Goal: Find specific page/section: Find specific page/section

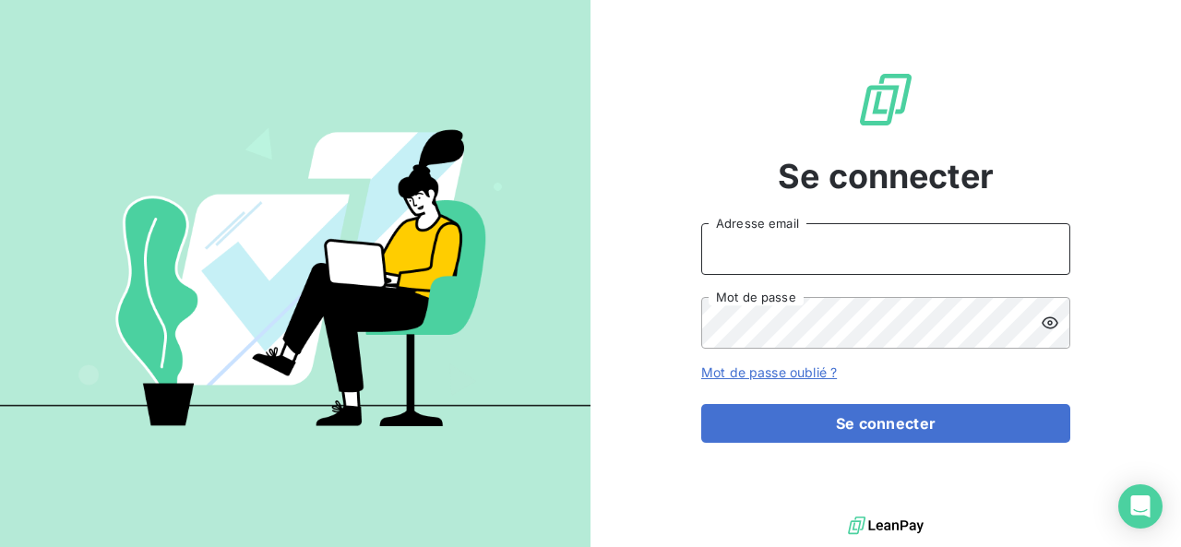
type input "[EMAIL_ADDRESS][PERSON_NAME][DOMAIN_NAME]"
click at [732, 446] on div "Se connecter [EMAIL_ADDRESS][PERSON_NAME][DOMAIN_NAME] Adresse email Mot de pas…" at bounding box center [885, 256] width 369 height 512
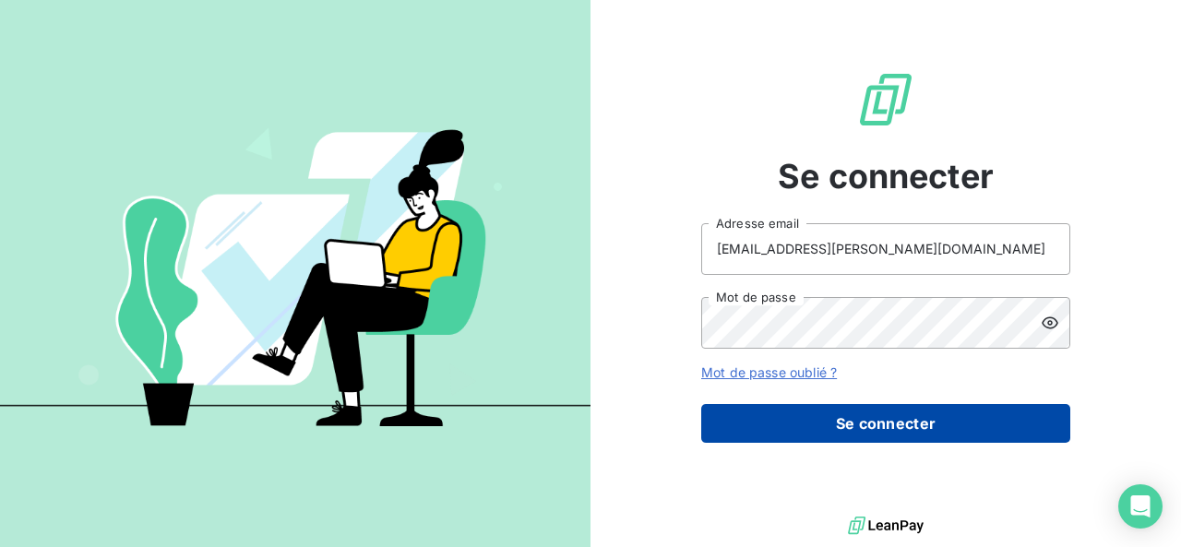
click at [746, 435] on button "Se connecter" at bounding box center [885, 423] width 369 height 39
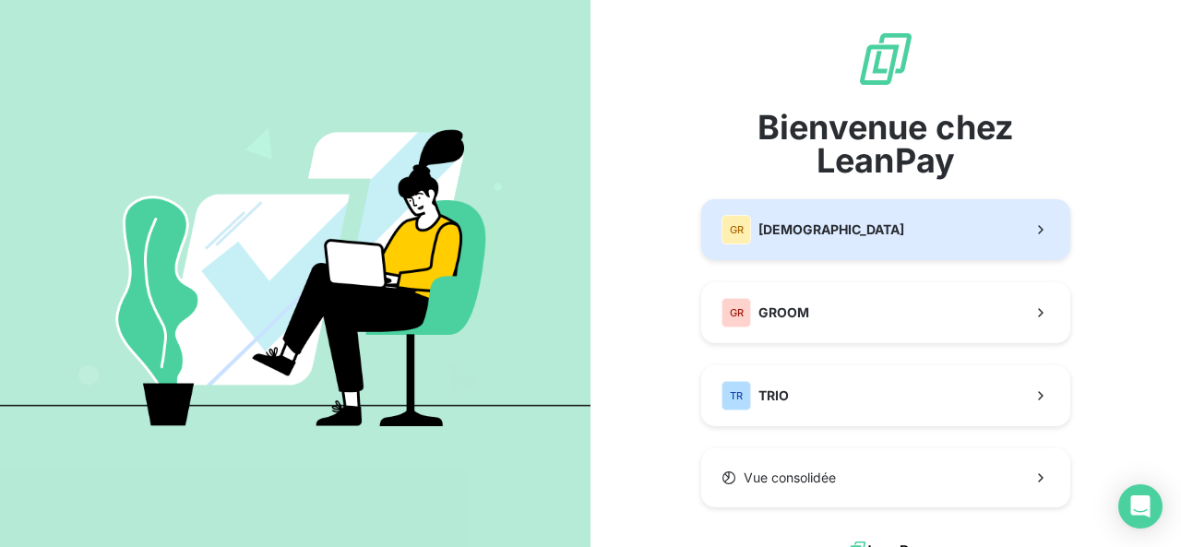
click at [820, 230] on span "[DEMOGRAPHIC_DATA]" at bounding box center [832, 230] width 146 height 18
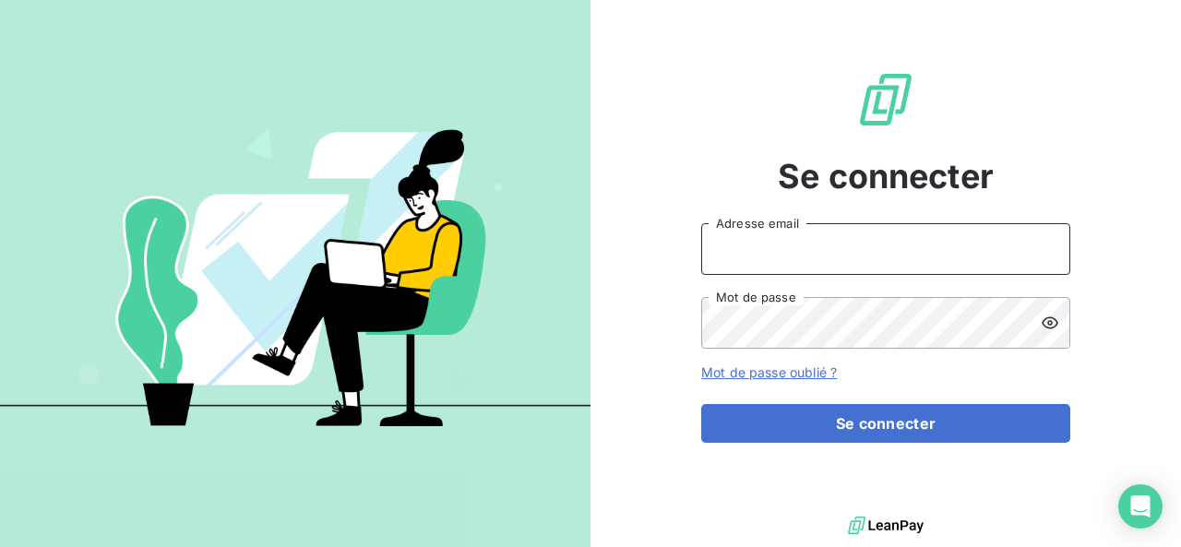
type input "[EMAIL_ADDRESS][PERSON_NAME][DOMAIN_NAME]"
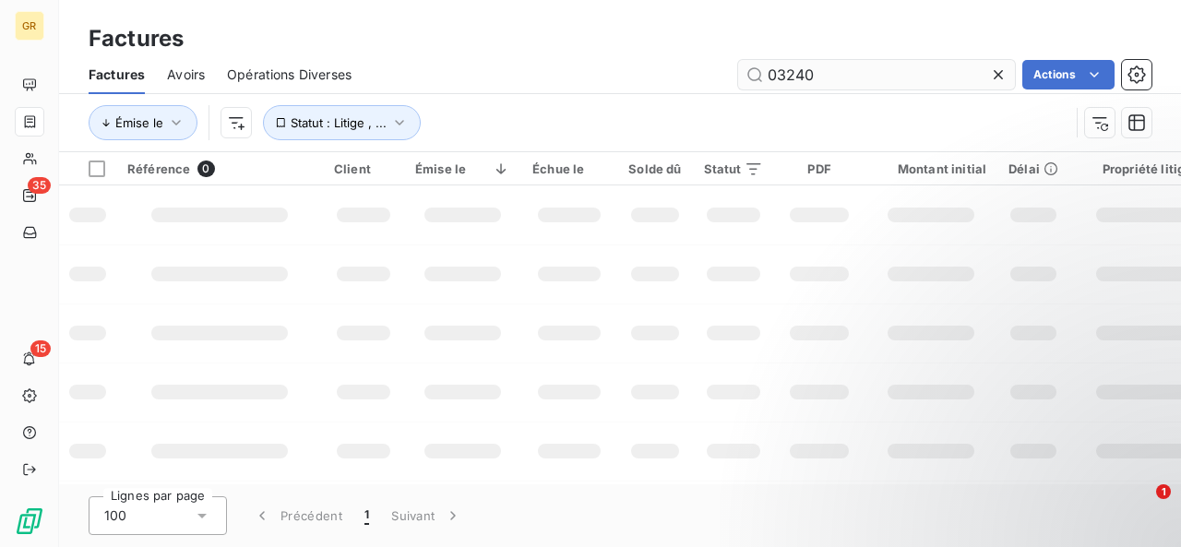
click at [855, 66] on input "03240" at bounding box center [876, 75] width 277 height 30
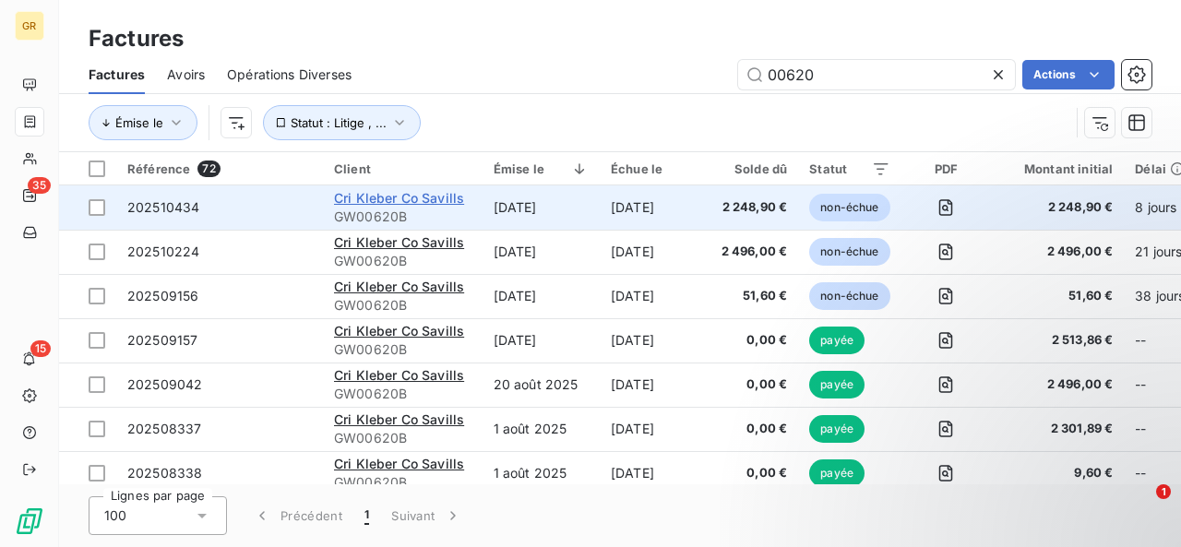
type input "00620"
click at [437, 199] on span "Cri Kleber Co Savills" at bounding box center [399, 198] width 130 height 16
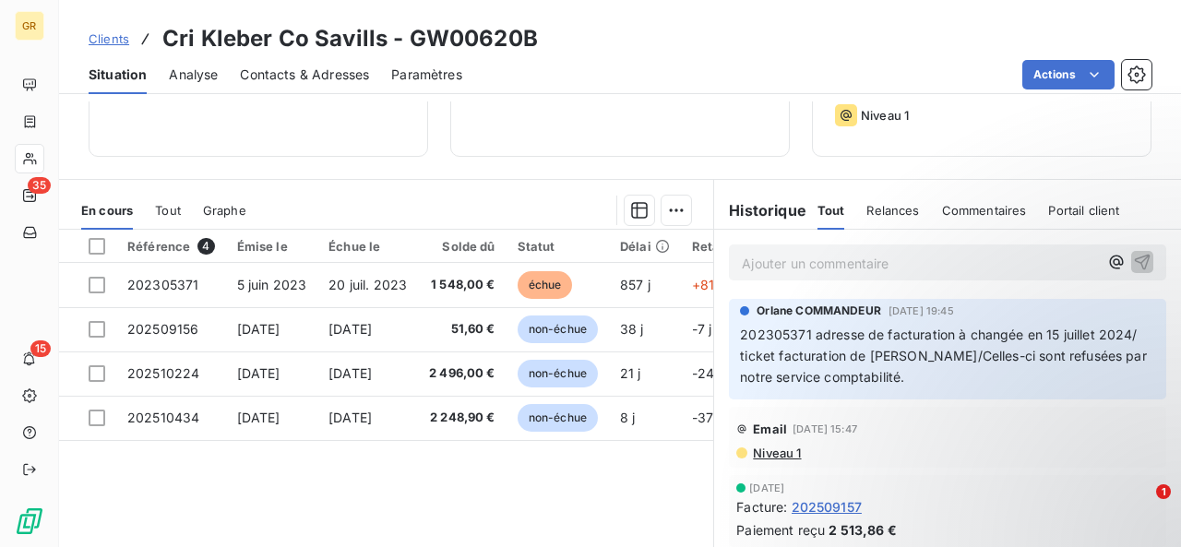
scroll to position [329, 0]
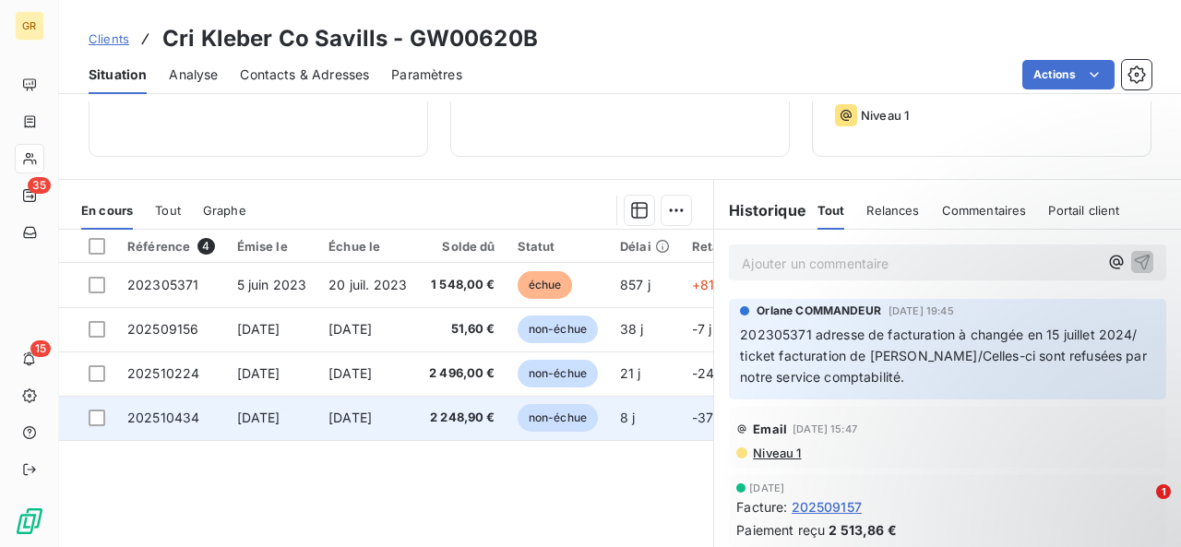
click at [450, 409] on span "2 248,90 €" at bounding box center [462, 418] width 66 height 18
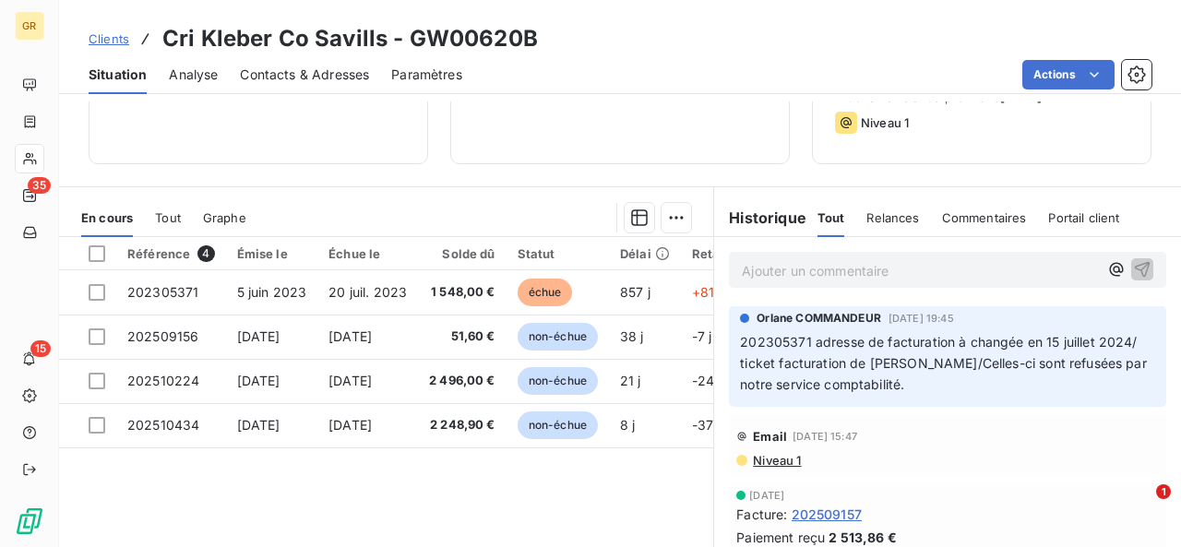
scroll to position [321, 0]
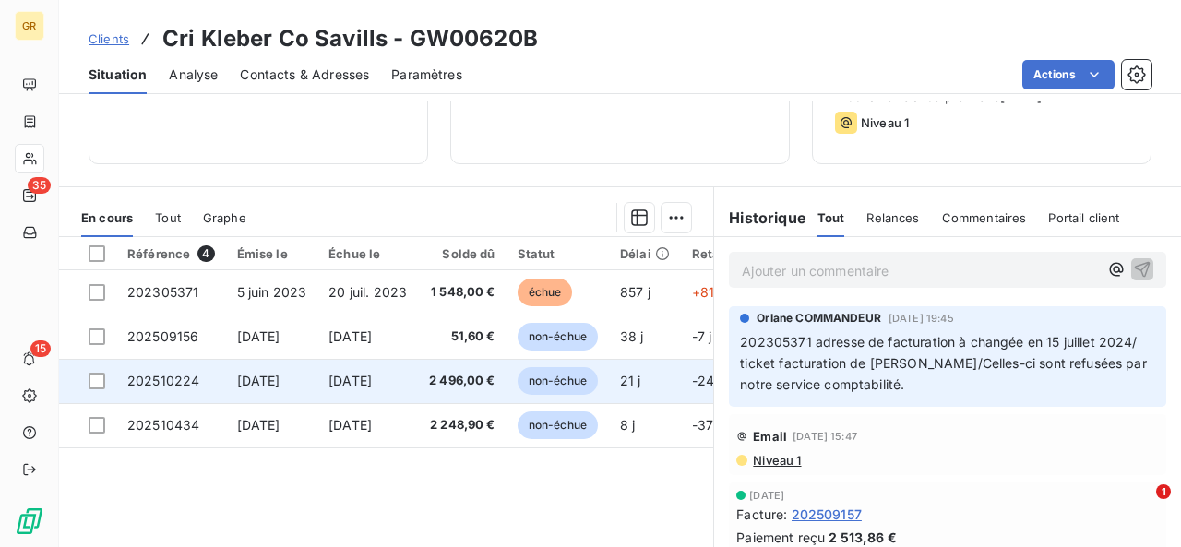
click at [281, 377] on span "[DATE]" at bounding box center [258, 381] width 43 height 16
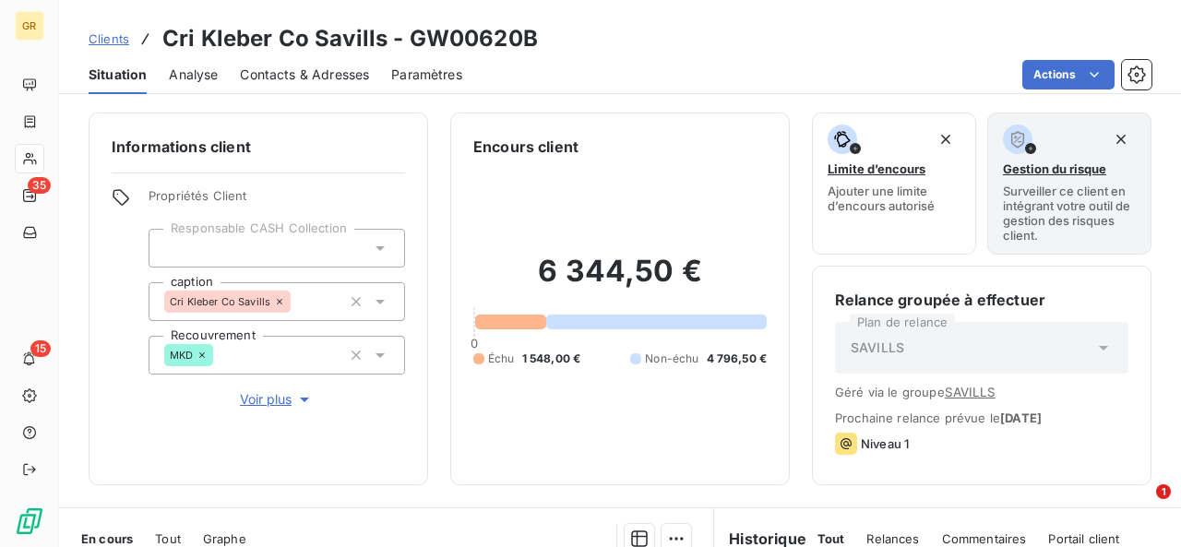
scroll to position [413, 0]
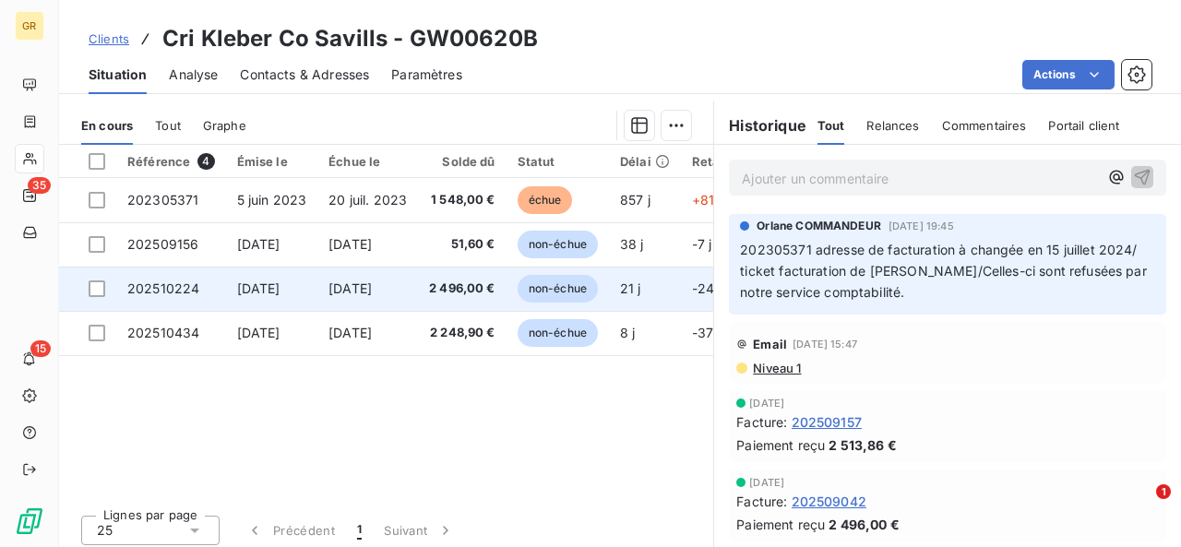
click at [318, 284] on td "[DATE]" at bounding box center [272, 289] width 92 height 44
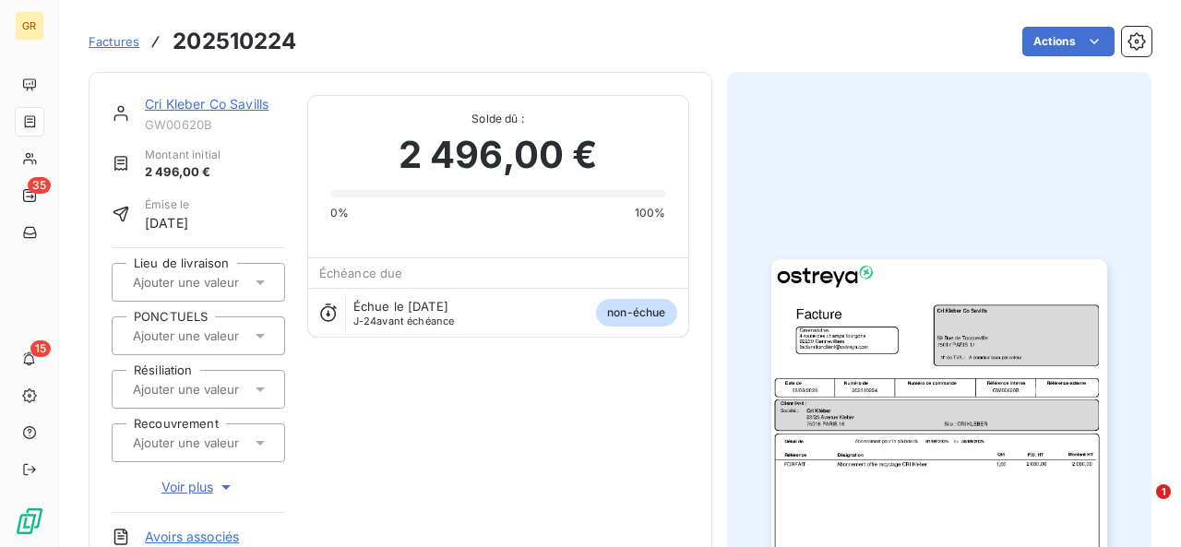
click at [923, 481] on img "button" at bounding box center [940, 496] width 336 height 474
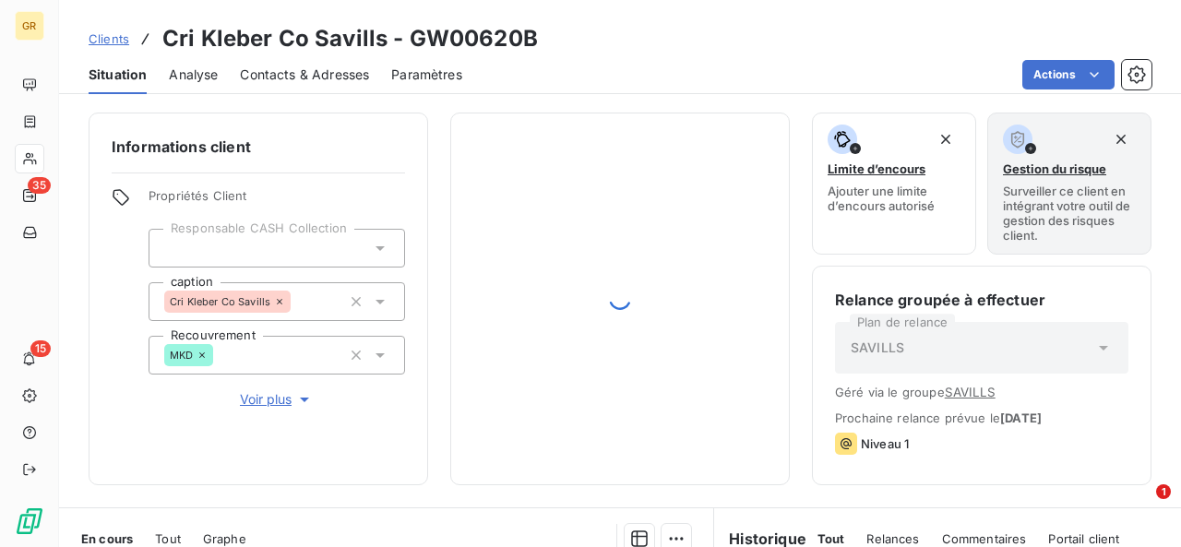
scroll to position [326, 0]
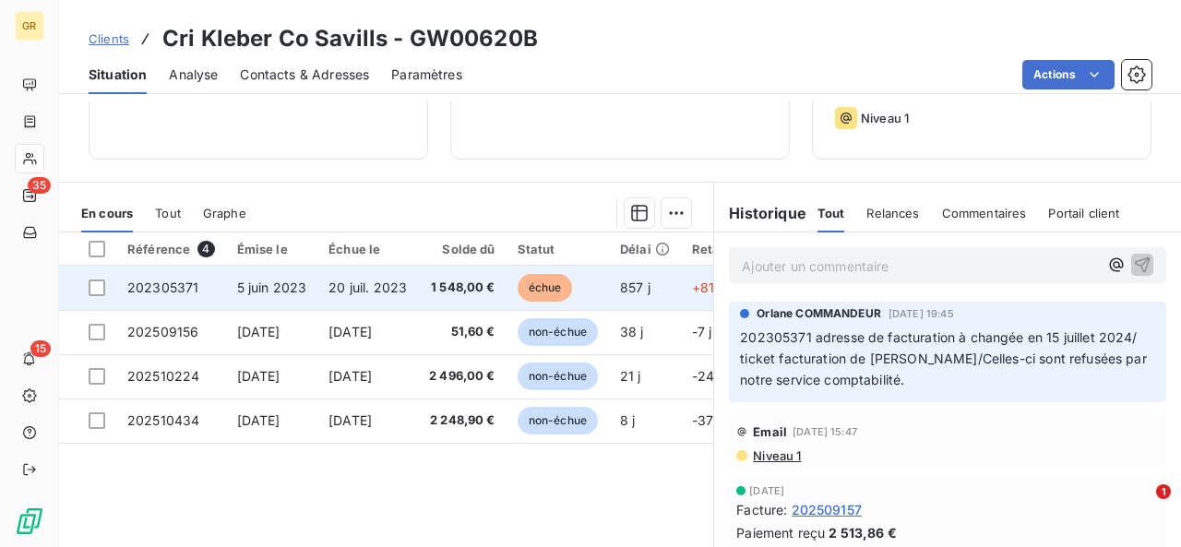
click at [397, 305] on td "20 juil. 2023" at bounding box center [367, 288] width 101 height 44
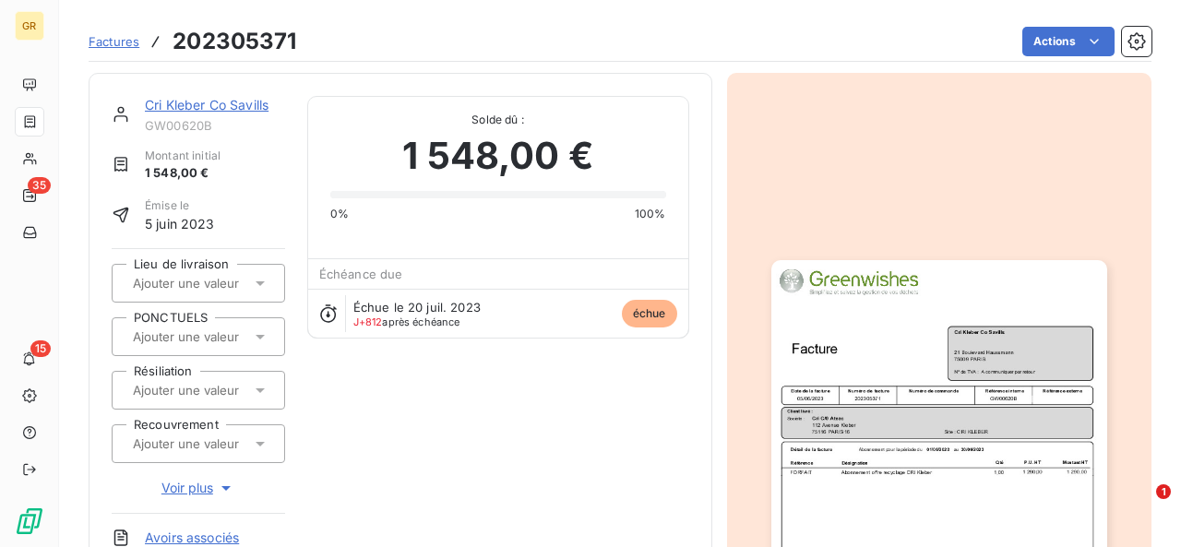
scroll to position [279, 0]
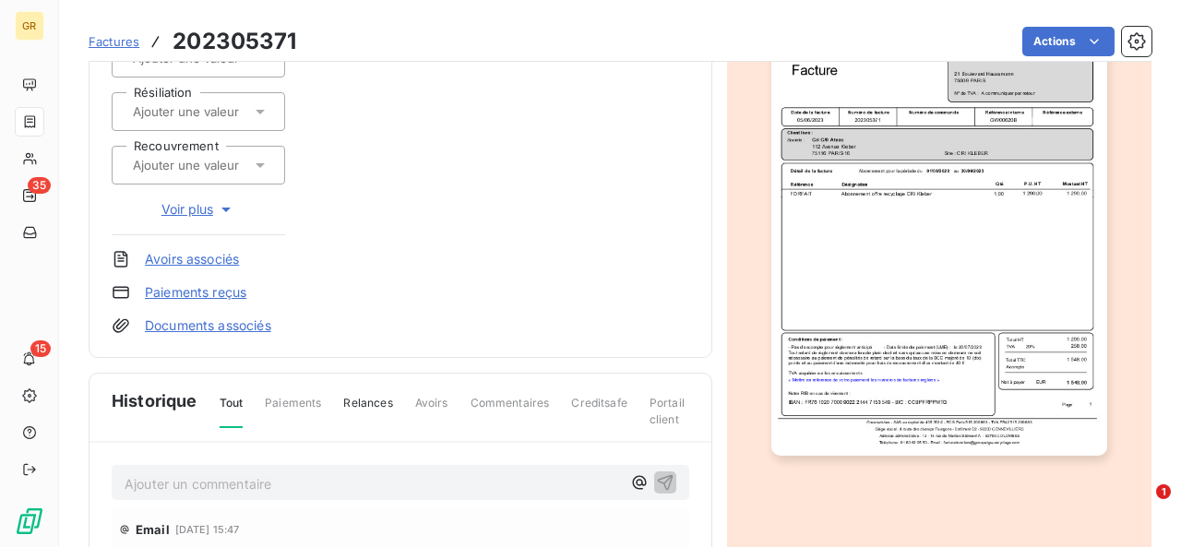
click at [1038, 269] on img "button" at bounding box center [940, 219] width 336 height 474
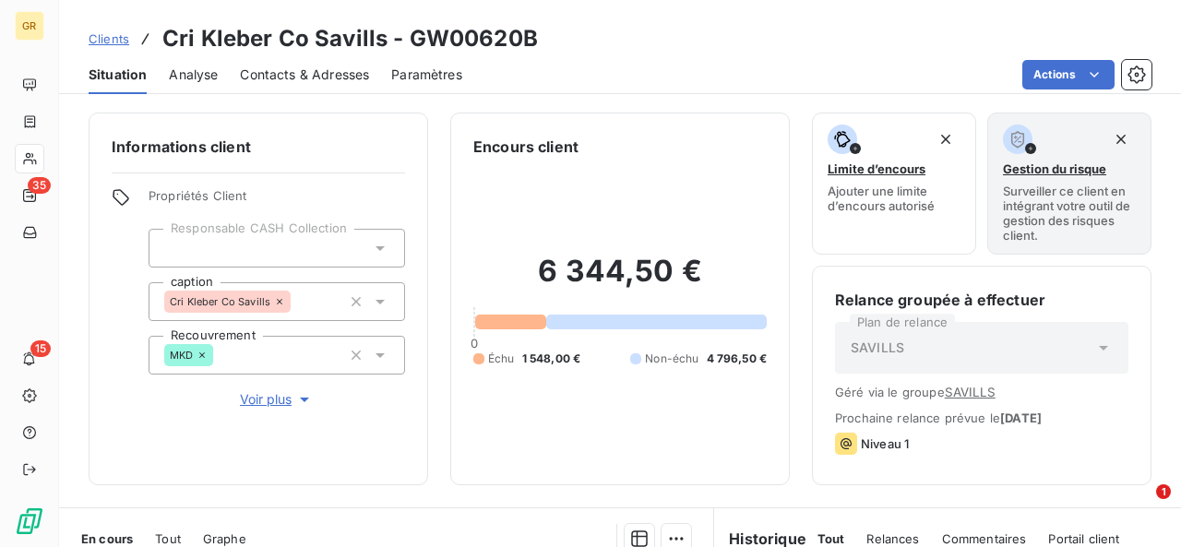
scroll to position [267, 0]
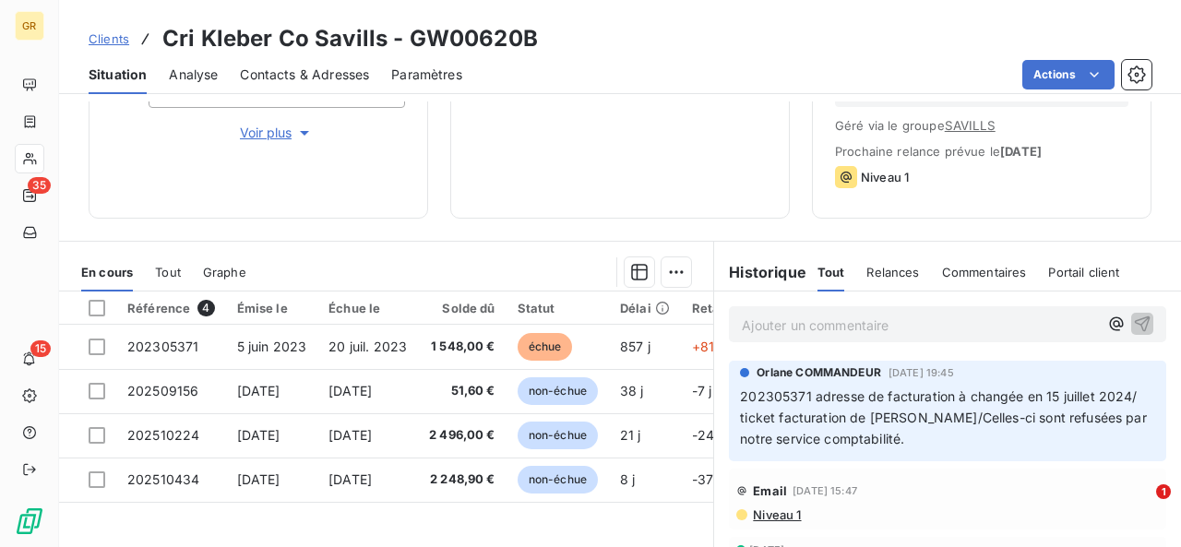
click at [188, 272] on div "En cours Tout Graphe" at bounding box center [386, 272] width 654 height 39
click at [167, 268] on span "Tout" at bounding box center [168, 272] width 26 height 15
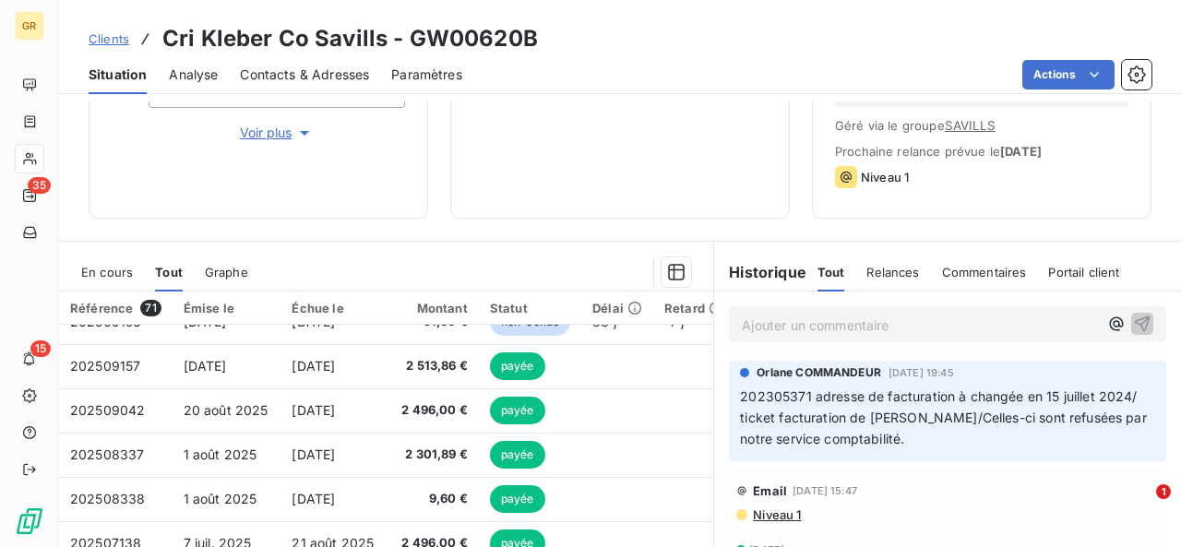
scroll to position [113, 0]
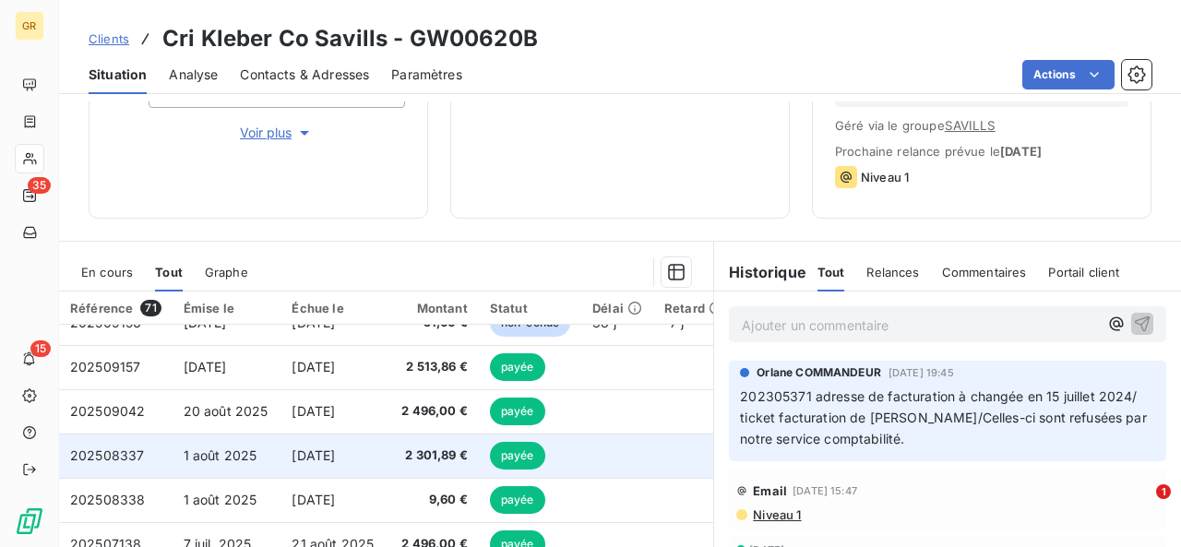
click at [336, 441] on td "[DATE]" at bounding box center [336, 456] width 110 height 44
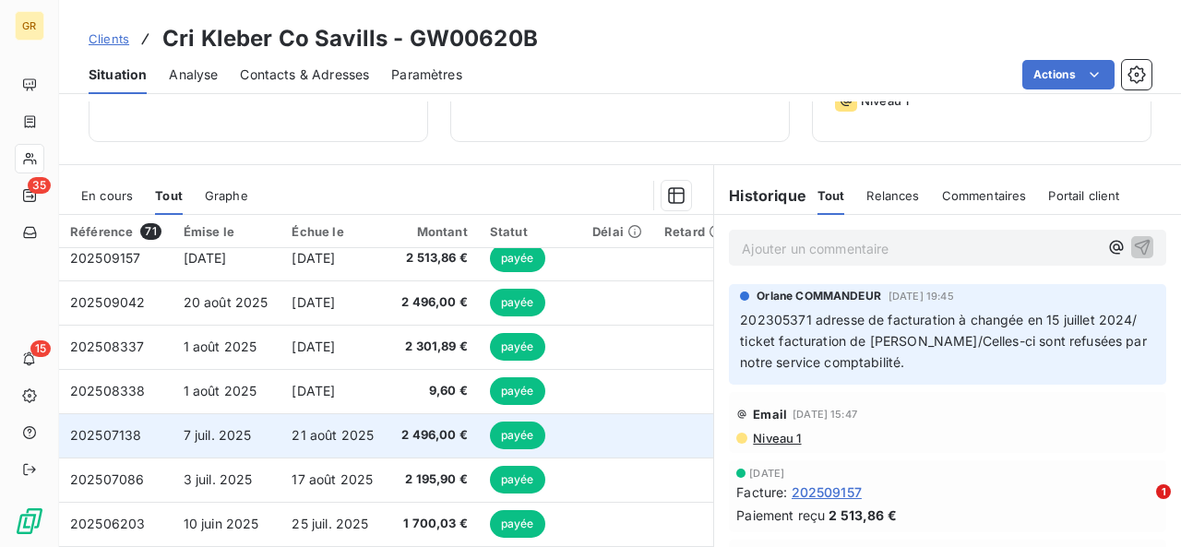
scroll to position [146, 0]
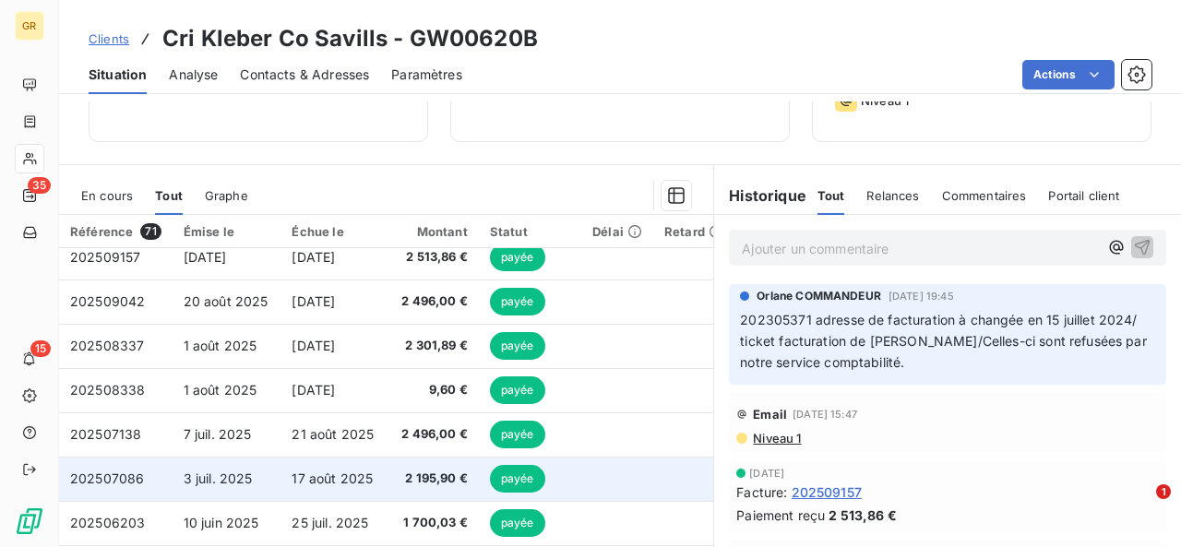
click at [288, 473] on td "17 août 2025" at bounding box center [336, 479] width 110 height 44
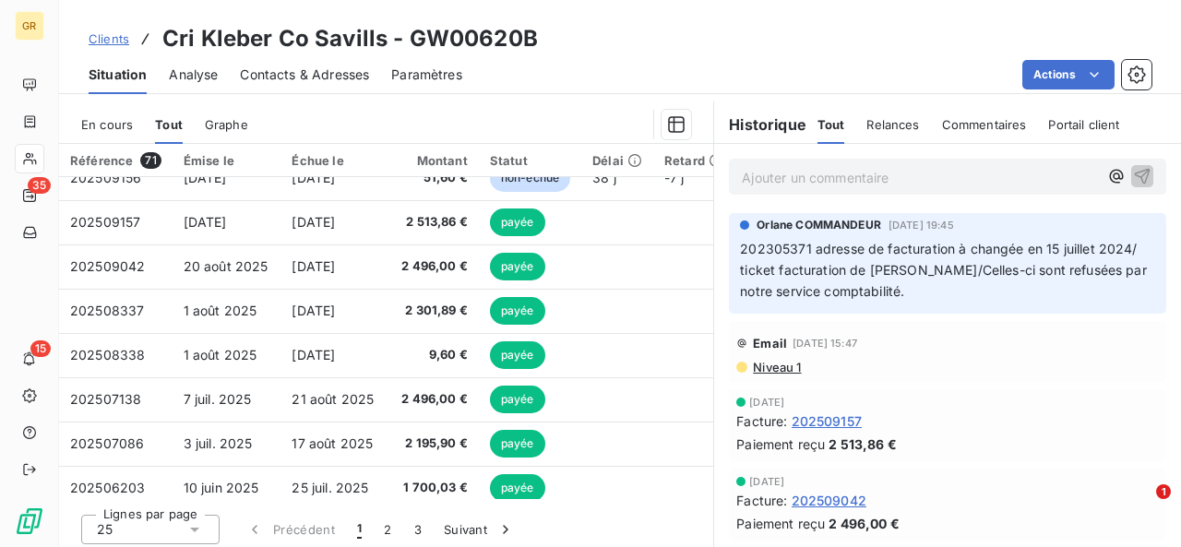
scroll to position [113, 0]
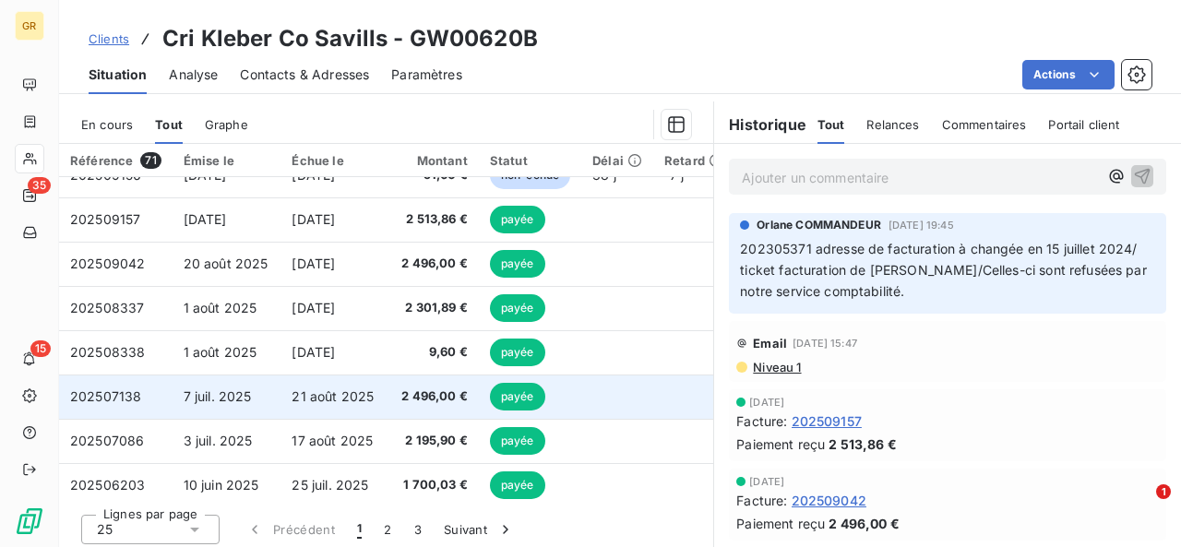
click at [281, 401] on td "21 août 2025" at bounding box center [336, 397] width 110 height 44
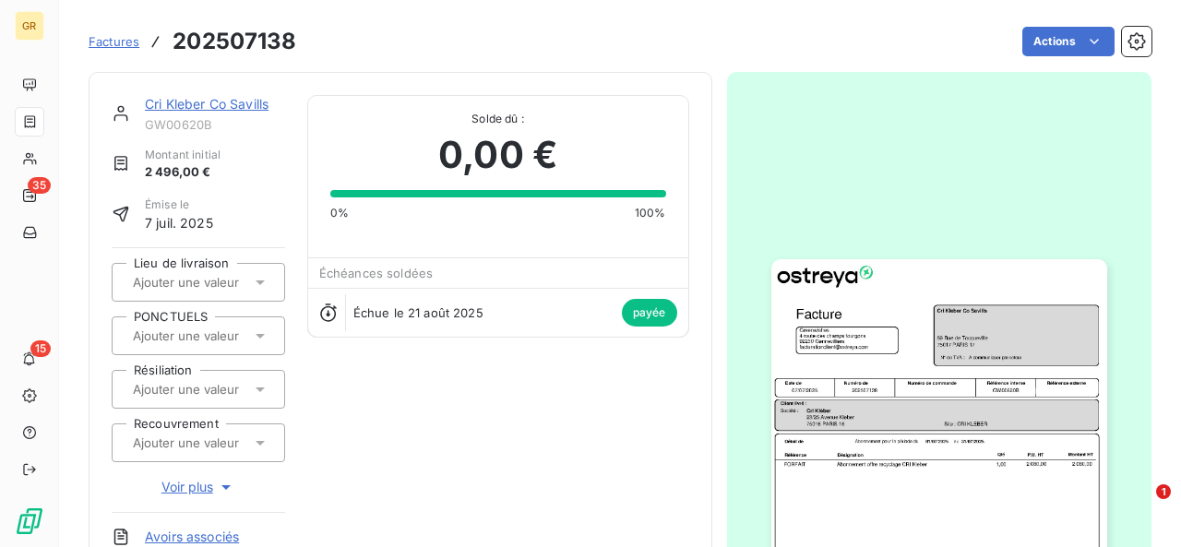
click at [878, 488] on img "button" at bounding box center [940, 496] width 336 height 474
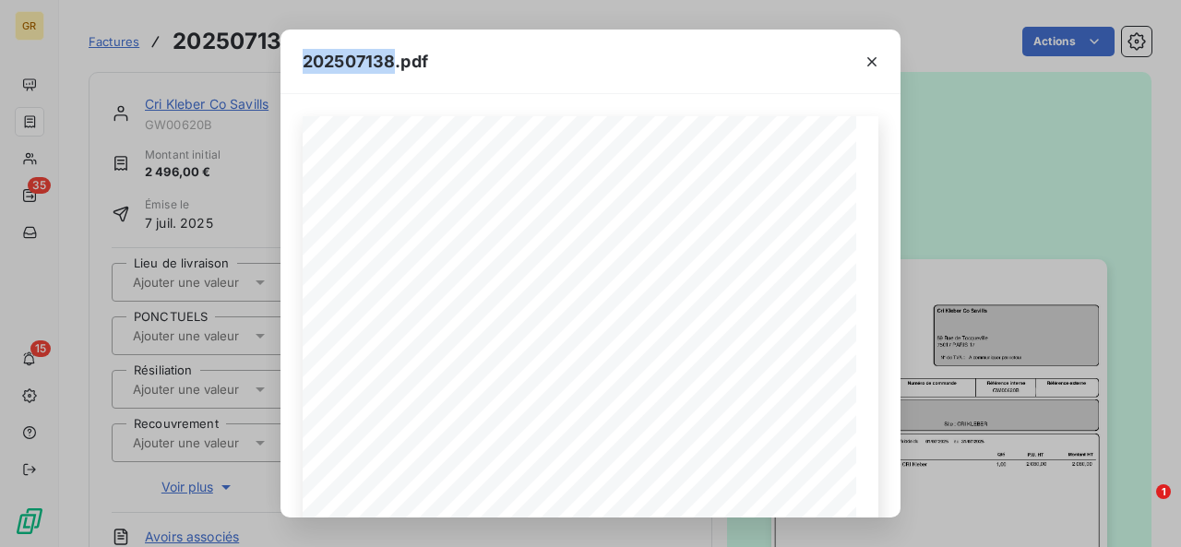
drag, startPoint x: 396, startPoint y: 60, endPoint x: 293, endPoint y: 53, distance: 103.6
click at [293, 53] on div "202507138.pdf" at bounding box center [591, 62] width 620 height 65
click at [867, 57] on icon "button" at bounding box center [872, 62] width 18 height 18
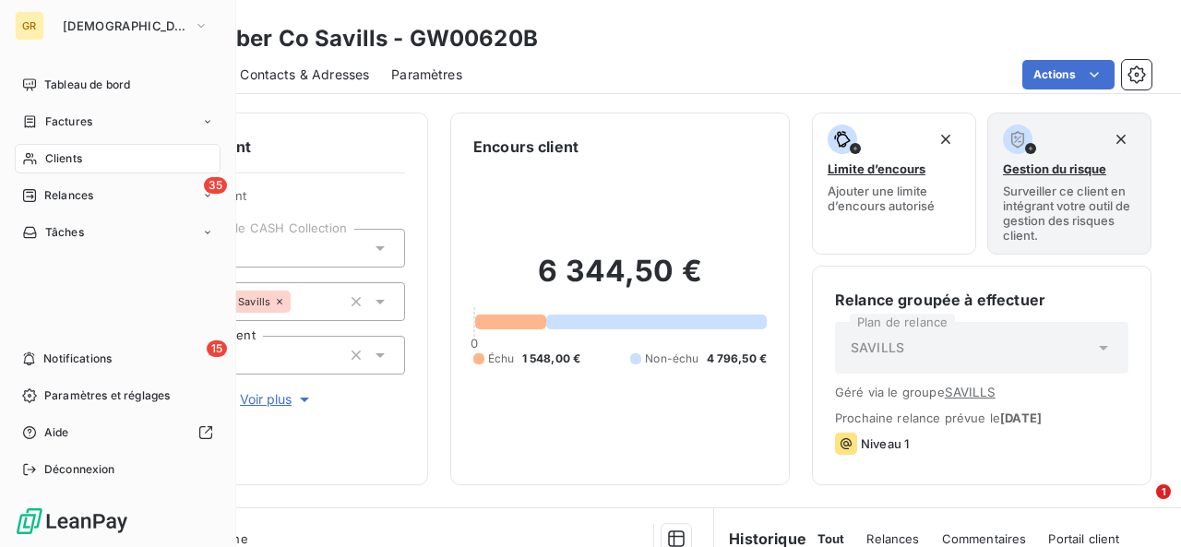
click at [68, 158] on span "Clients" at bounding box center [63, 158] width 37 height 17
click at [42, 116] on div "Factures" at bounding box center [57, 122] width 70 height 17
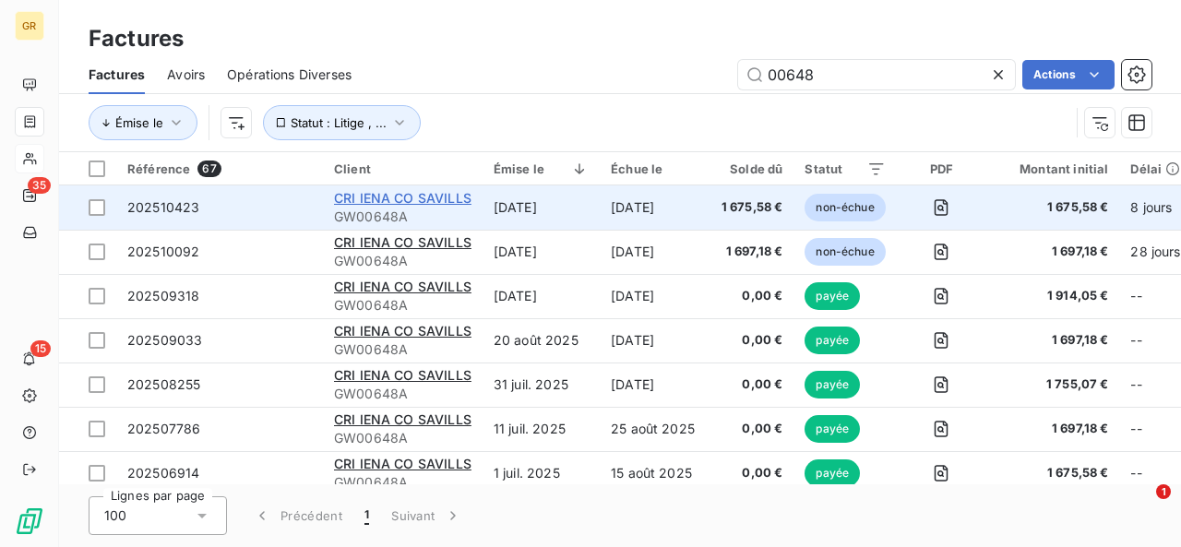
type input "00648"
click at [401, 198] on span "CRI IENA CO SAVILLS" at bounding box center [403, 198] width 138 height 16
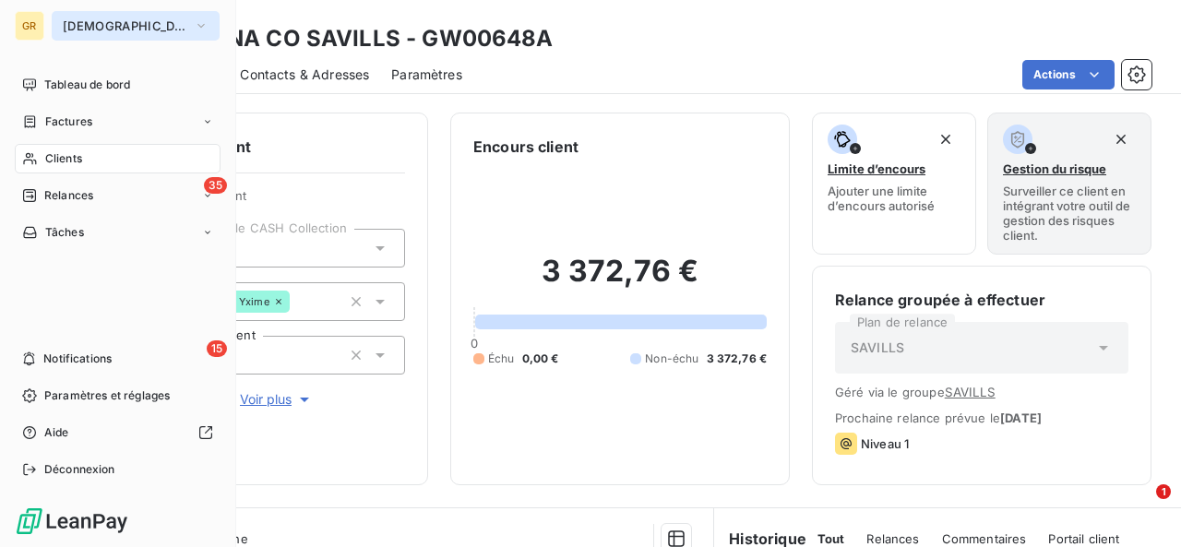
click at [89, 30] on span "[DEMOGRAPHIC_DATA]" at bounding box center [125, 25] width 124 height 15
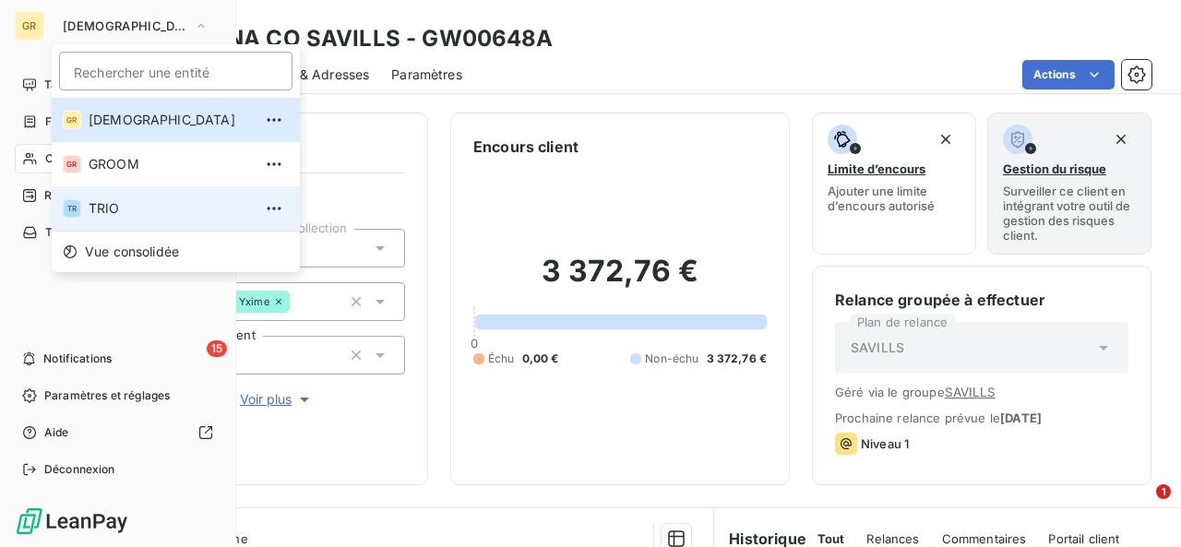
click at [89, 203] on span "TRIO" at bounding box center [170, 208] width 163 height 18
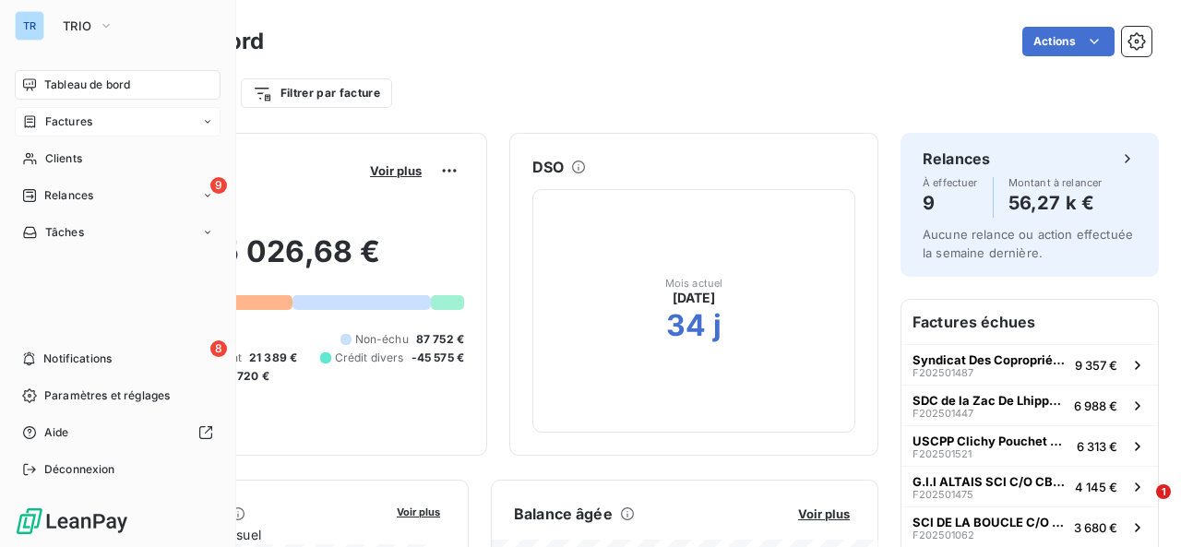
click at [129, 123] on div "Factures" at bounding box center [118, 122] width 206 height 30
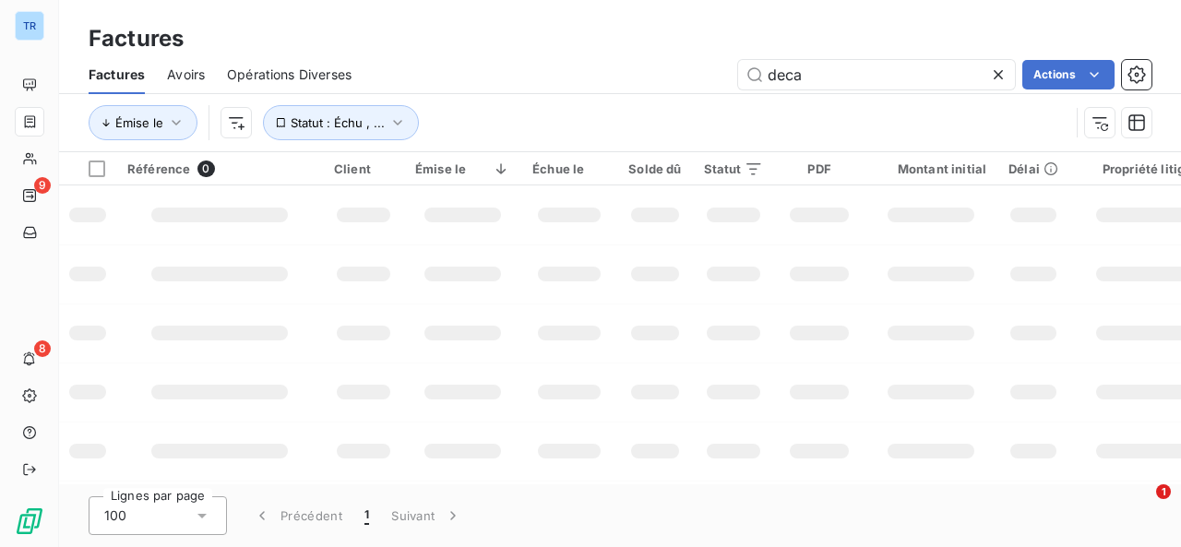
drag, startPoint x: 812, startPoint y: 79, endPoint x: 718, endPoint y: 77, distance: 94.2
click at [718, 77] on div "deca Actions" at bounding box center [763, 75] width 778 height 30
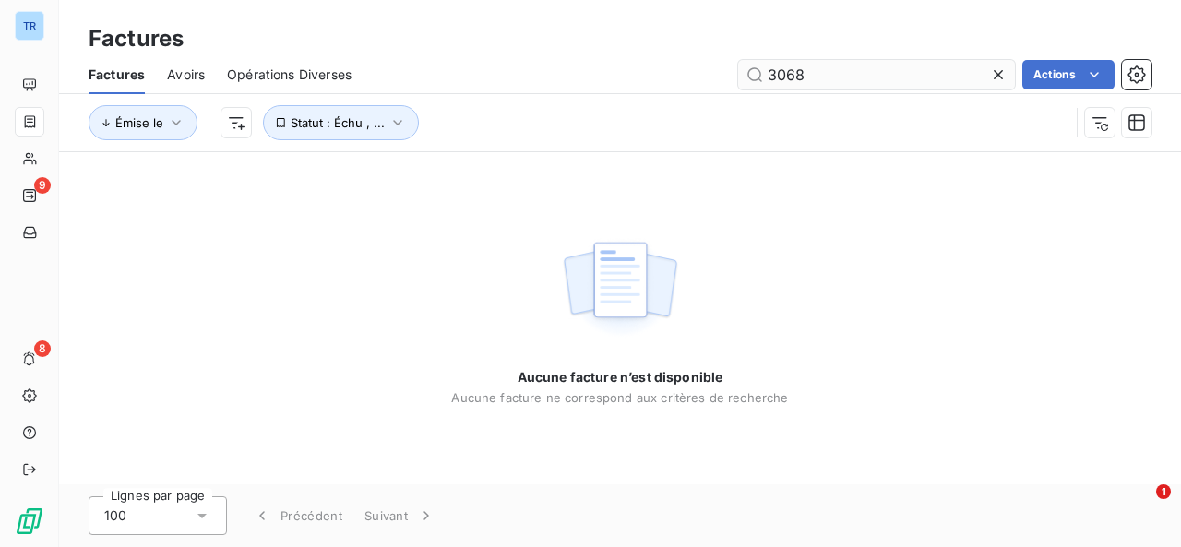
click at [770, 73] on input "3068" at bounding box center [876, 75] width 277 height 30
type input "03068"
click at [818, 74] on input "03068" at bounding box center [876, 75] width 277 height 30
